Goal: Task Accomplishment & Management: Use online tool/utility

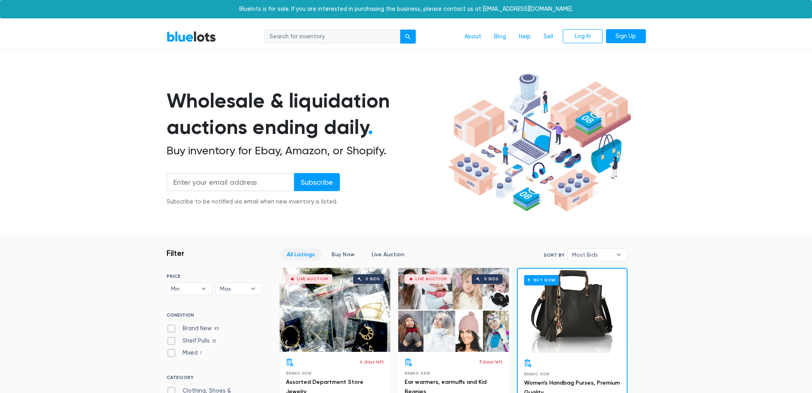
drag, startPoint x: 311, startPoint y: 35, endPoint x: 326, endPoint y: 42, distance: 17.3
click at [311, 35] on input "search" at bounding box center [332, 37] width 136 height 14
type input "condom"
click at [400, 30] on button "submit" at bounding box center [408, 37] width 16 height 14
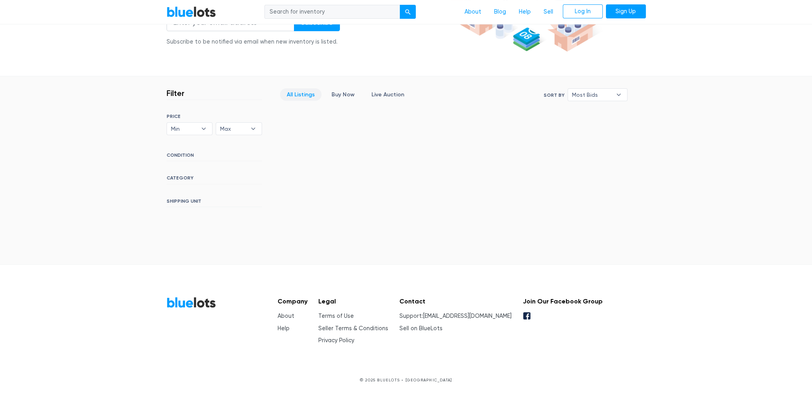
scroll to position [161, 0]
copy link "[EMAIL_ADDRESS][DOMAIN_NAME]"
drag, startPoint x: 503, startPoint y: 312, endPoint x: 444, endPoint y: 314, distance: 59.6
click at [444, 314] on div "Company About Help Legal Terms of Use Seller Terms & Conditions Privacy Policy …" at bounding box center [437, 319] width 332 height 48
click at [439, 328] on link "Sell on BlueLots" at bounding box center [421, 327] width 43 height 7
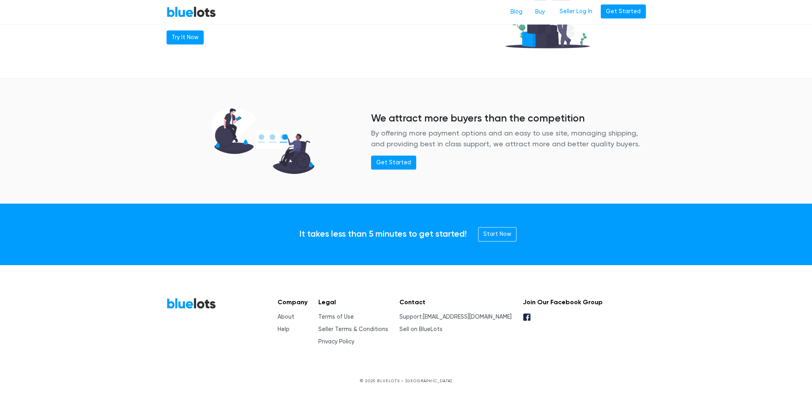
scroll to position [986, 0]
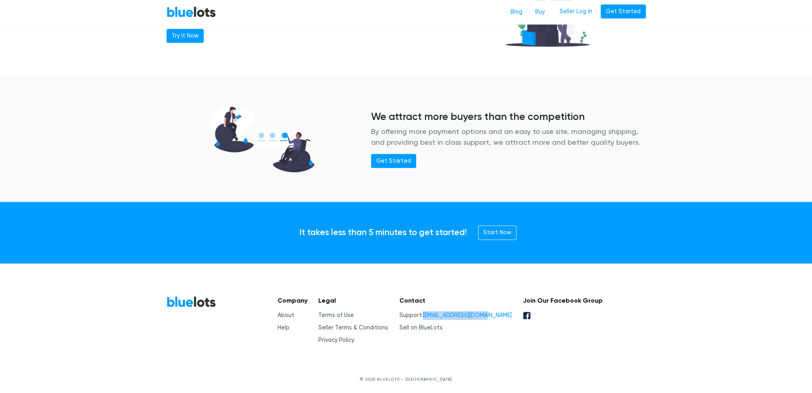
copy link "[EMAIL_ADDRESS][DOMAIN_NAME]"
drag, startPoint x: 506, startPoint y: 312, endPoint x: 445, endPoint y: 313, distance: 61.5
click at [445, 313] on div "Company About Help Legal Terms of Use Seller Terms & Conditions Privacy Policy …" at bounding box center [437, 320] width 332 height 48
